Goal: Transaction & Acquisition: Purchase product/service

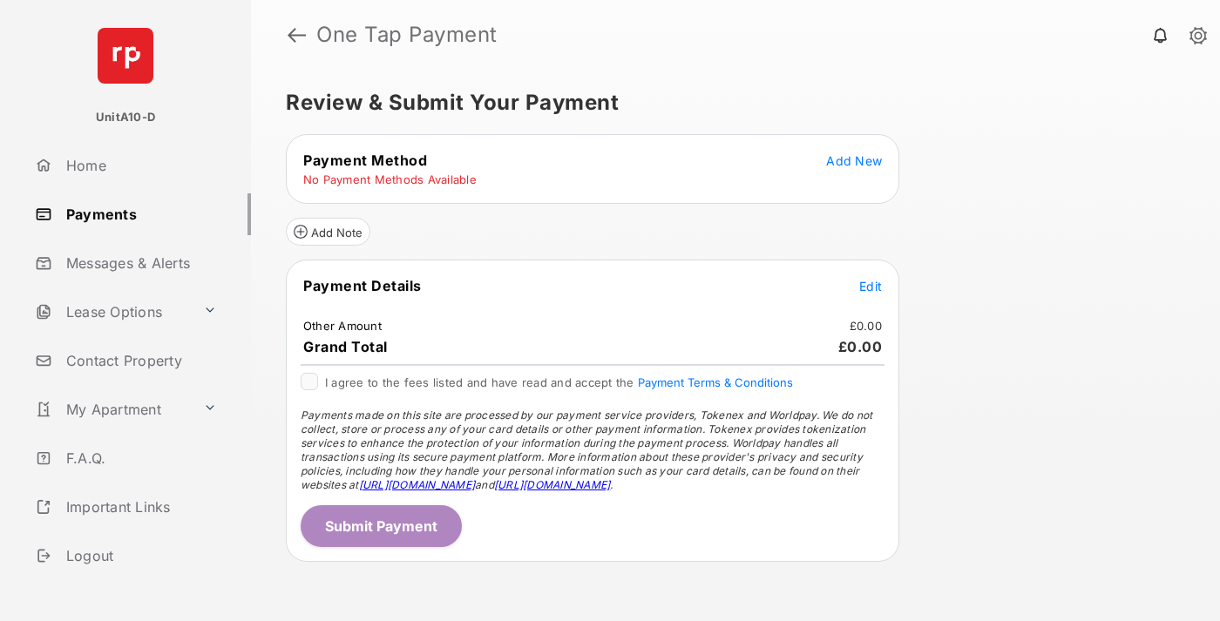
click at [854, 160] on span "Add New" at bounding box center [854, 160] width 56 height 15
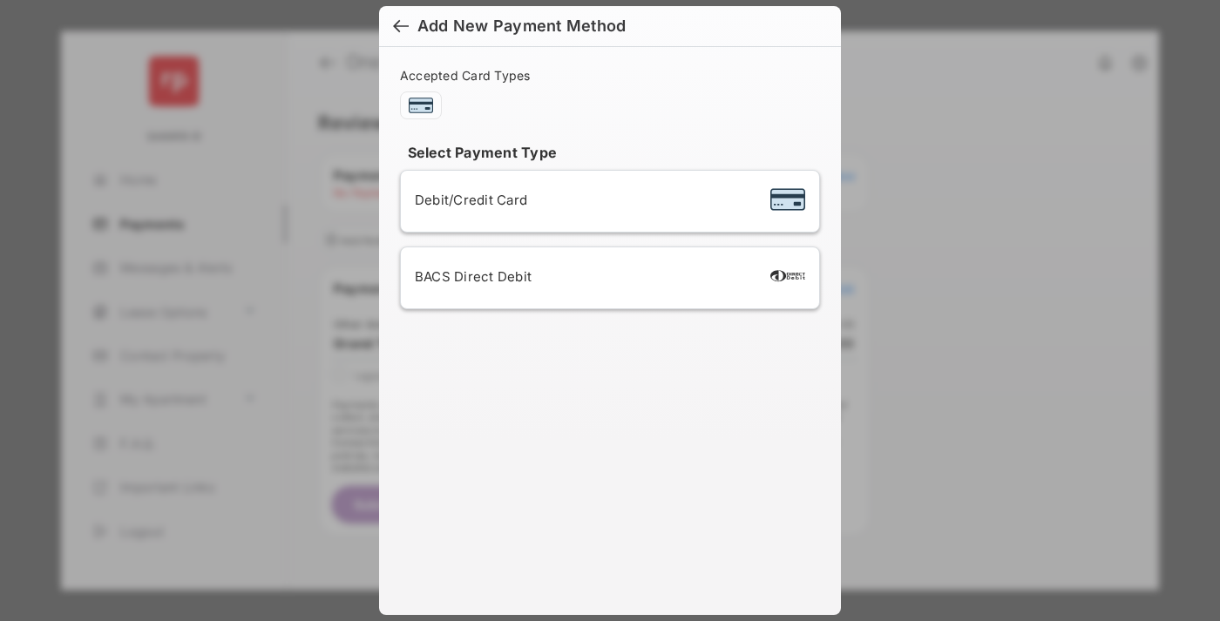
click at [606, 278] on div "BACS Direct Debit" at bounding box center [610, 277] width 390 height 33
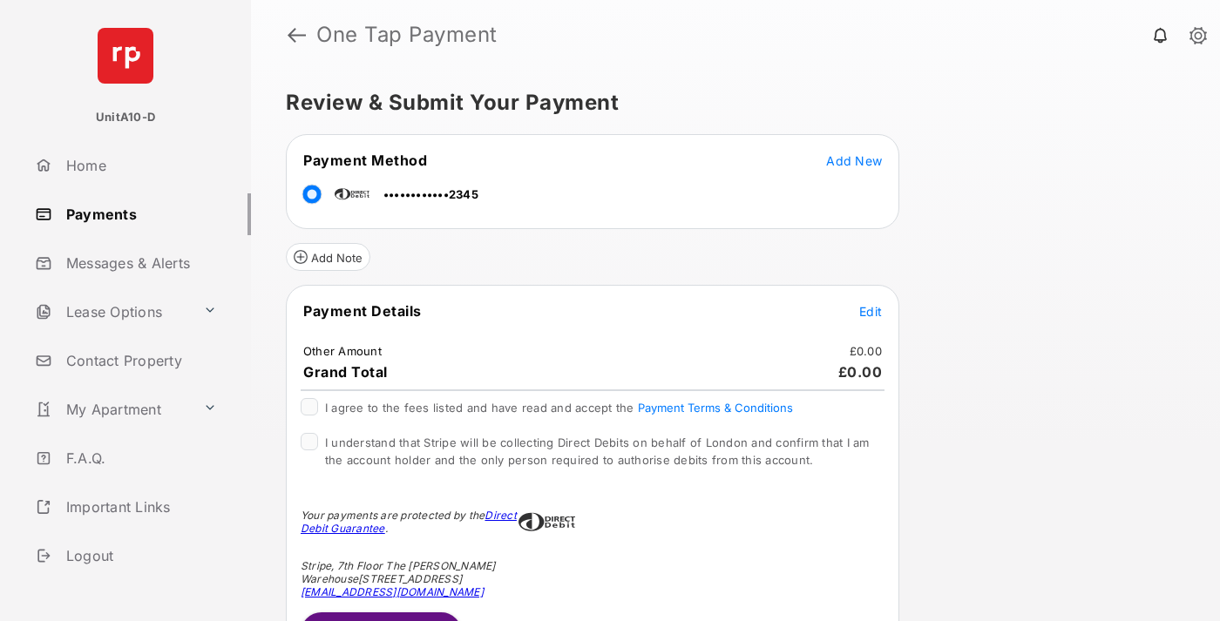
click at [870, 311] on span "Edit" at bounding box center [870, 311] width 23 height 15
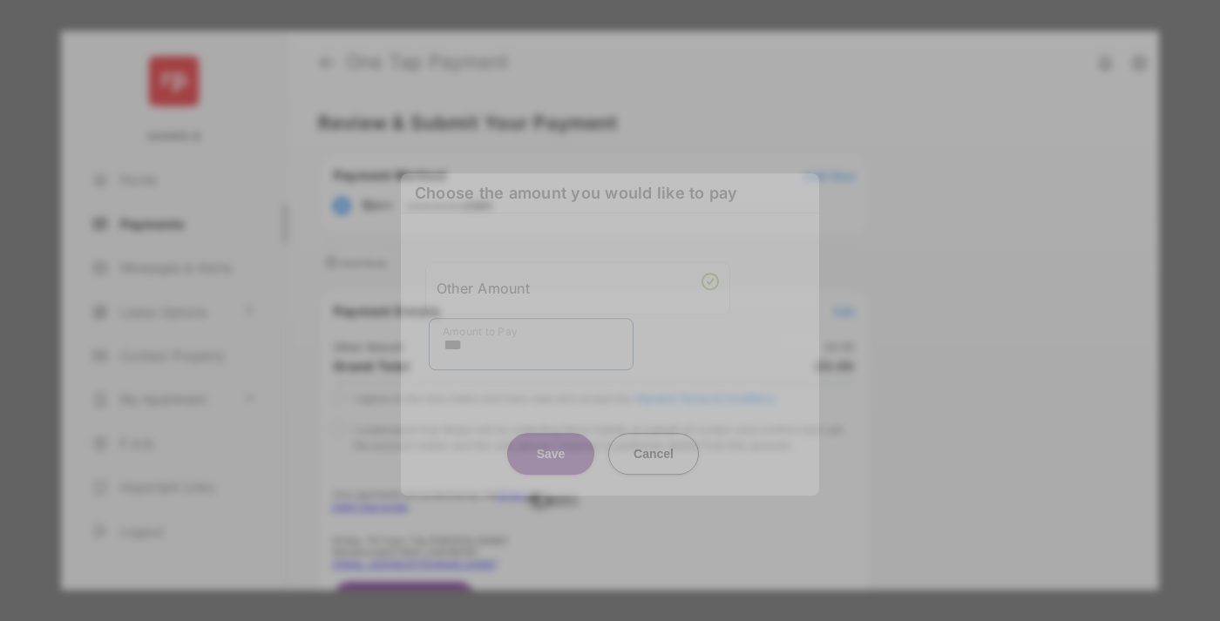
type input "***"
click at [551, 439] on button "Save" at bounding box center [550, 454] width 87 height 42
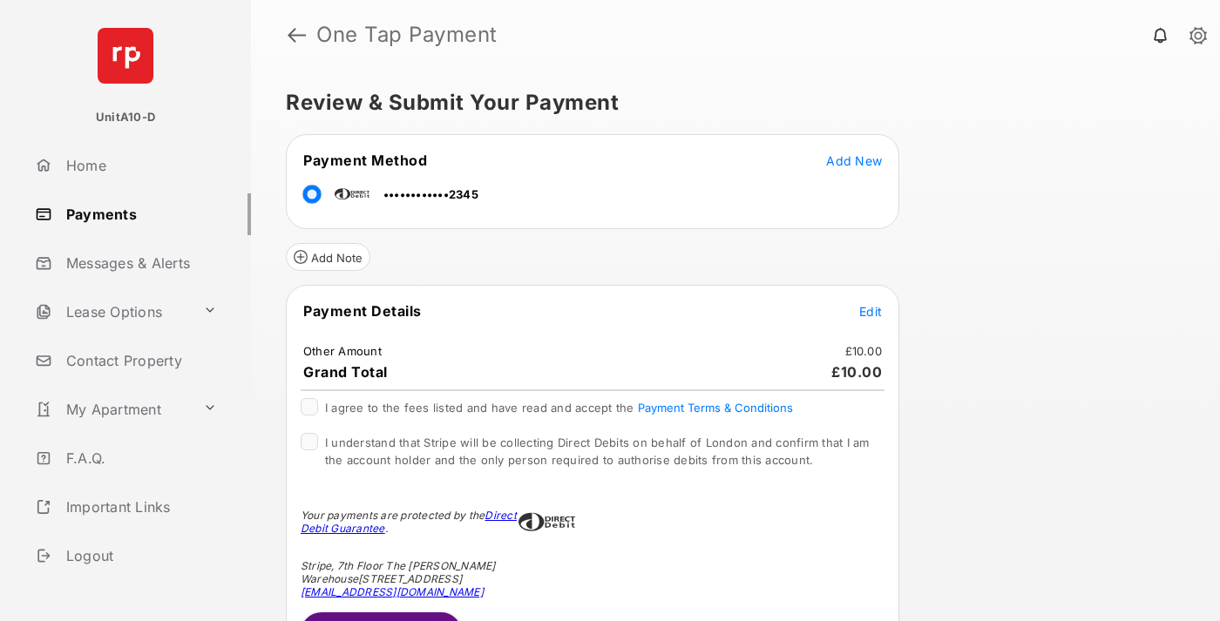
click at [870, 311] on span "Edit" at bounding box center [870, 311] width 23 height 15
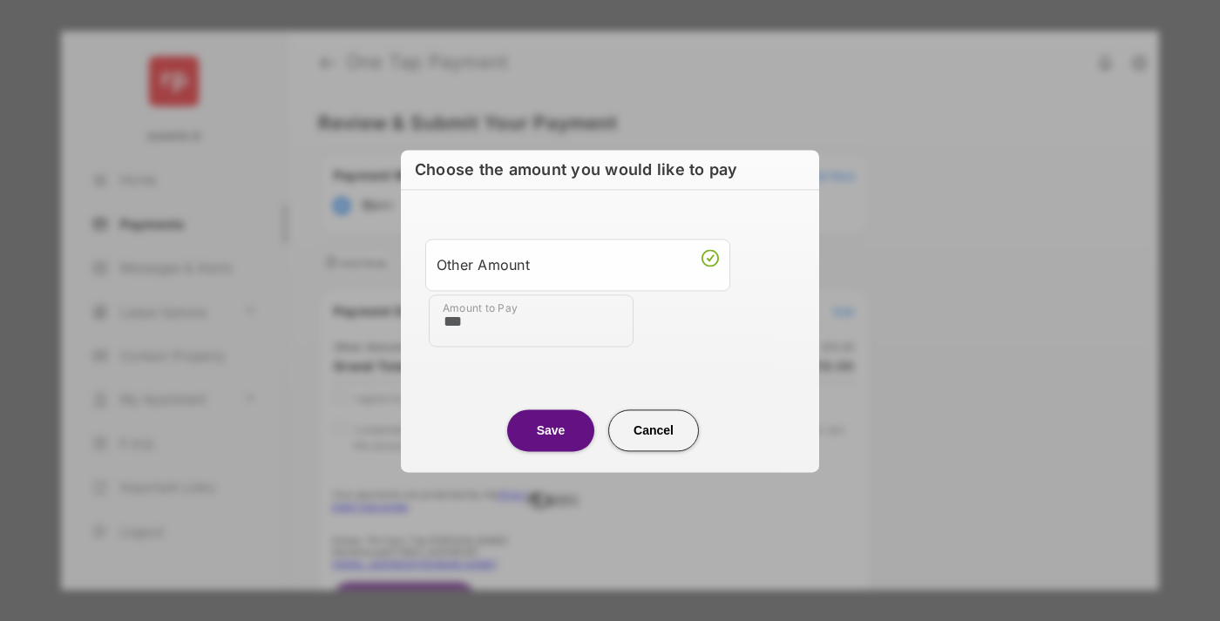
click at [551, 430] on button "Save" at bounding box center [550, 430] width 87 height 42
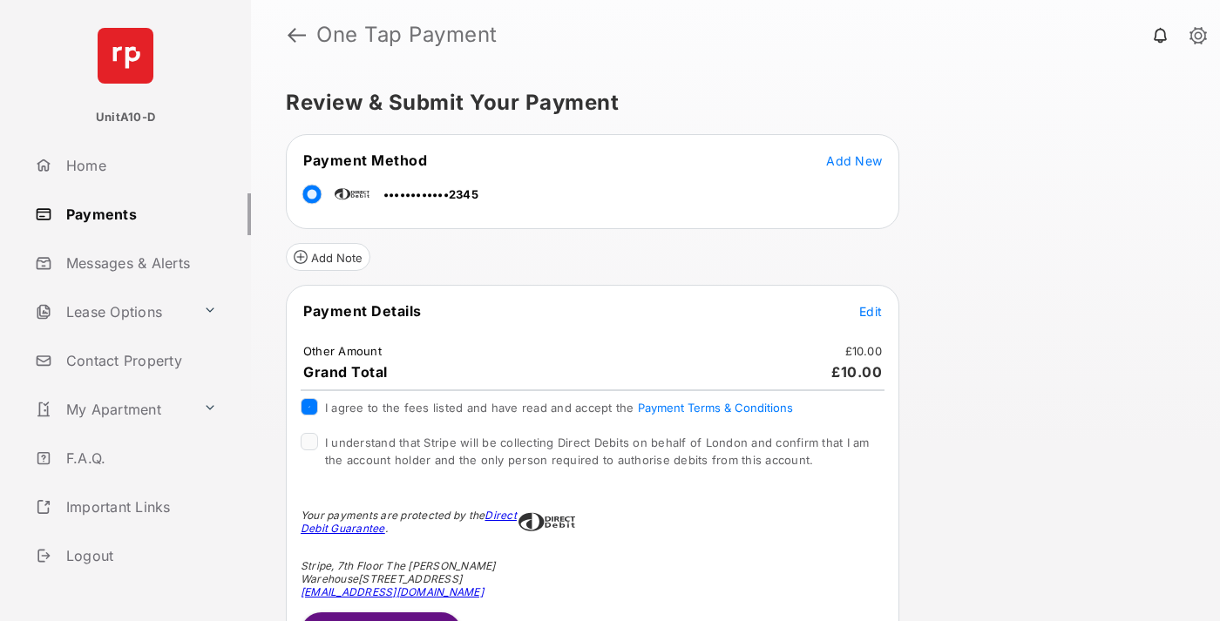
click at [380, 616] on button "Submit Payment" at bounding box center [381, 633] width 161 height 42
